Goal: Task Accomplishment & Management: Use online tool/utility

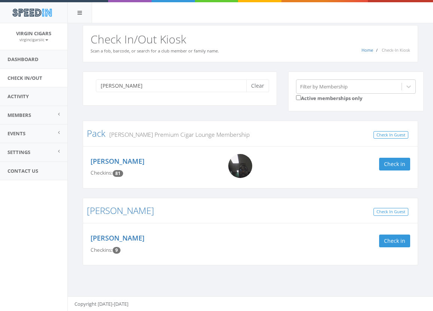
type input "[PERSON_NAME]"
click at [239, 168] on img at bounding box center [240, 166] width 24 height 24
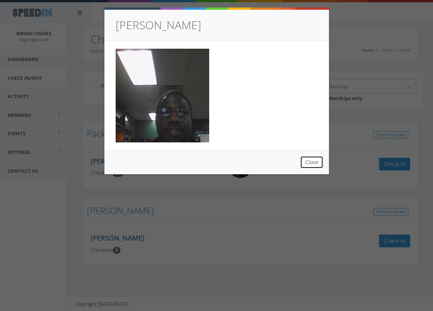
click at [312, 160] on button "Close" at bounding box center [311, 162] width 23 height 13
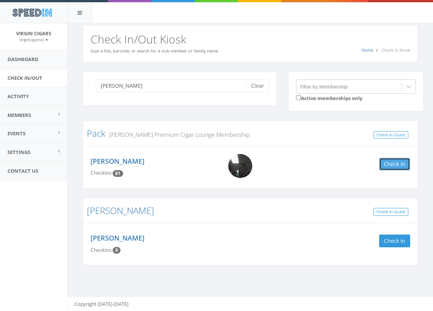
click at [395, 166] on button "Check in" at bounding box center [394, 164] width 31 height 13
click at [262, 87] on button "Clear" at bounding box center [257, 85] width 23 height 13
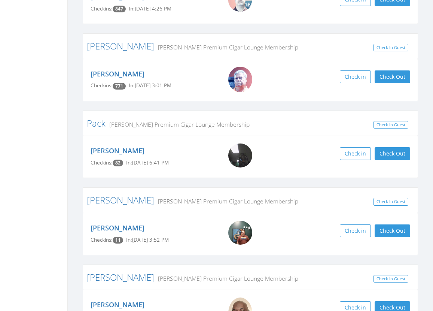
scroll to position [243, 0]
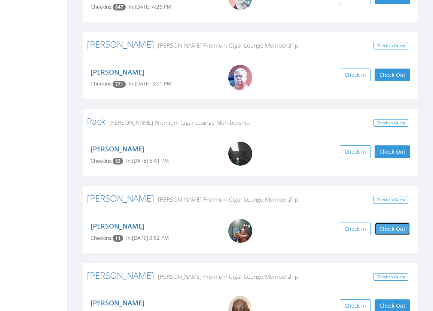
click at [396, 230] on button "Check Out" at bounding box center [393, 228] width 36 height 13
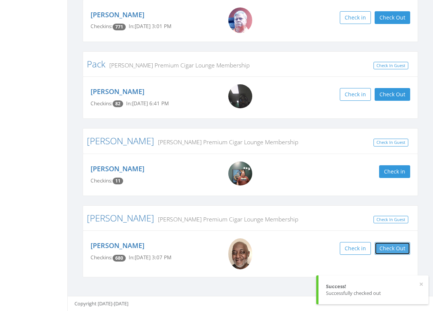
click at [396, 247] on button "Check Out" at bounding box center [393, 248] width 36 height 13
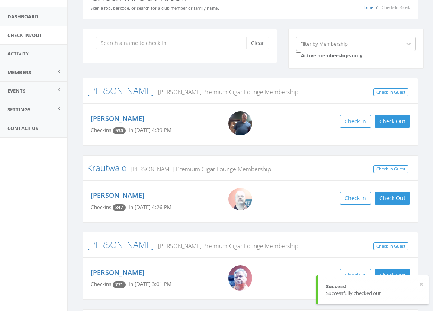
scroll to position [23, 0]
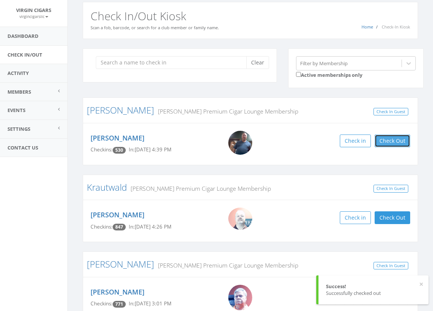
drag, startPoint x: 396, startPoint y: 142, endPoint x: 309, endPoint y: 103, distance: 96.0
click at [396, 142] on button "Check Out" at bounding box center [393, 140] width 36 height 13
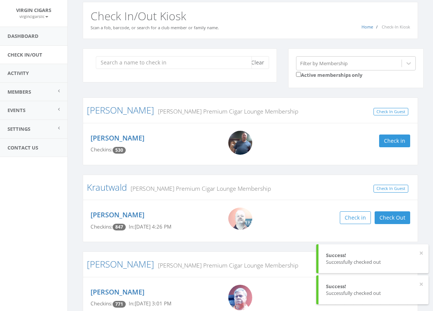
click at [214, 63] on input "search" at bounding box center [174, 62] width 156 height 13
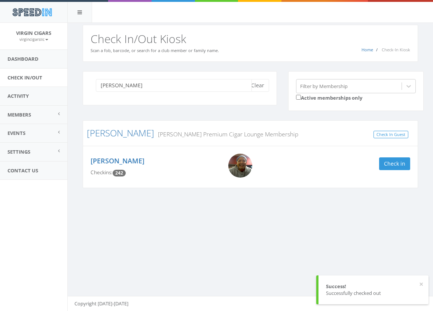
scroll to position [0, 0]
type input "[PERSON_NAME]"
click at [396, 169] on div "[PERSON_NAME] Checkins: 242 Check in" at bounding box center [250, 167] width 331 height 27
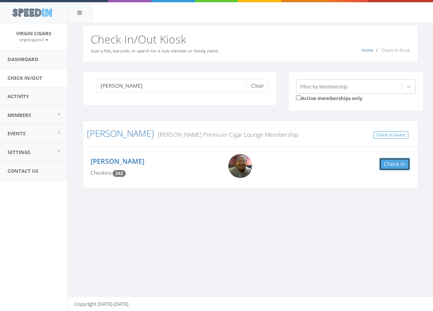
click at [396, 168] on button "Check in" at bounding box center [394, 164] width 31 height 13
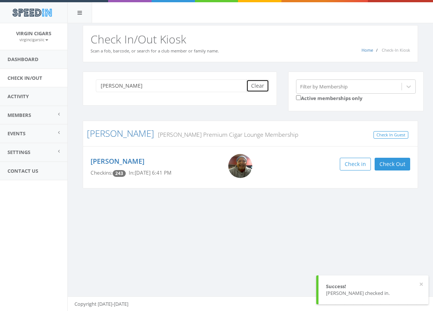
click at [256, 86] on button "Clear" at bounding box center [257, 85] width 23 height 13
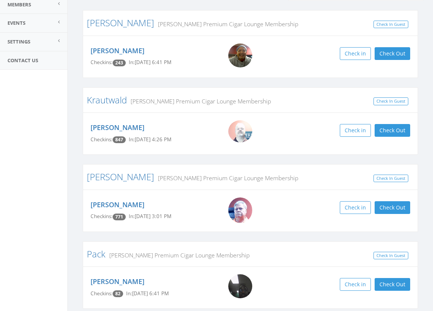
scroll to position [142, 0]
